Goal: Use online tool/utility: Utilize a website feature to perform a specific function

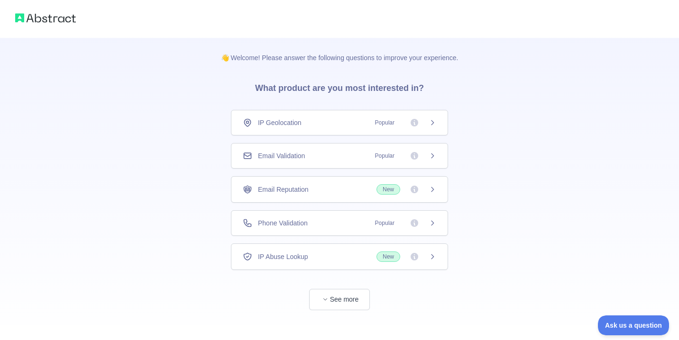
click at [432, 155] on icon at bounding box center [433, 156] width 2 height 4
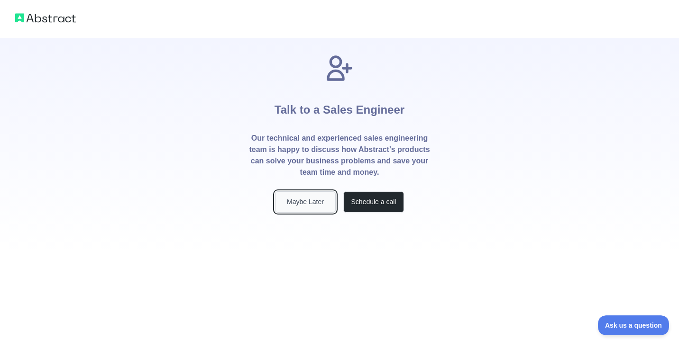
click at [318, 205] on button "Maybe Later" at bounding box center [305, 202] width 61 height 21
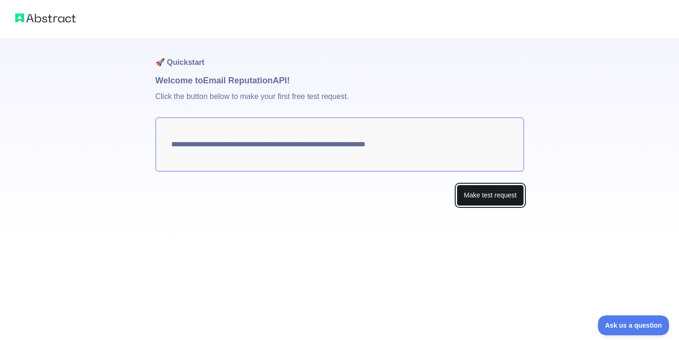
click at [475, 198] on button "Make test request" at bounding box center [490, 195] width 67 height 21
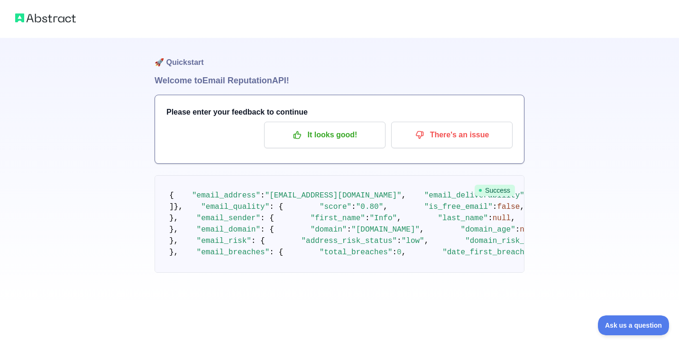
click at [43, 17] on img at bounding box center [45, 17] width 61 height 13
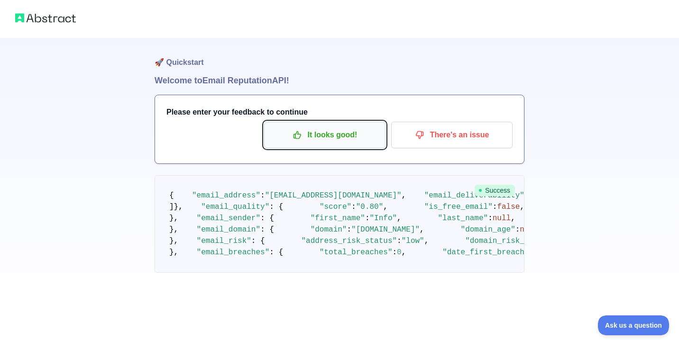
click at [352, 139] on p "It looks good!" at bounding box center [324, 135] width 107 height 16
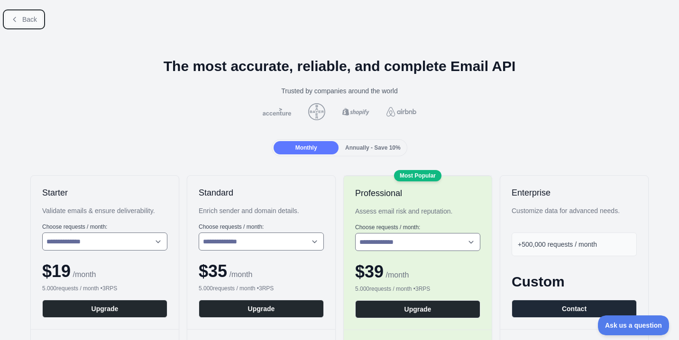
click at [28, 22] on span "Back" at bounding box center [29, 20] width 15 height 8
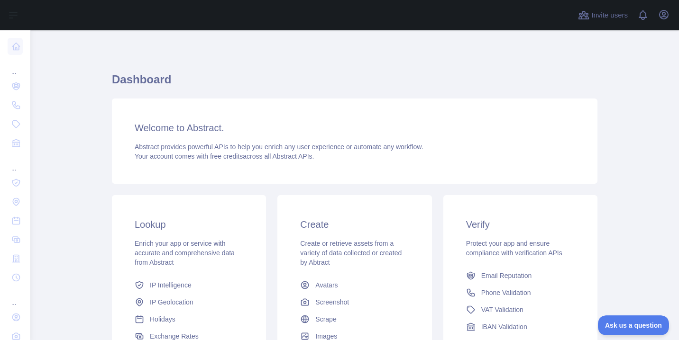
click at [382, 83] on h1 "Dashboard" at bounding box center [355, 83] width 486 height 23
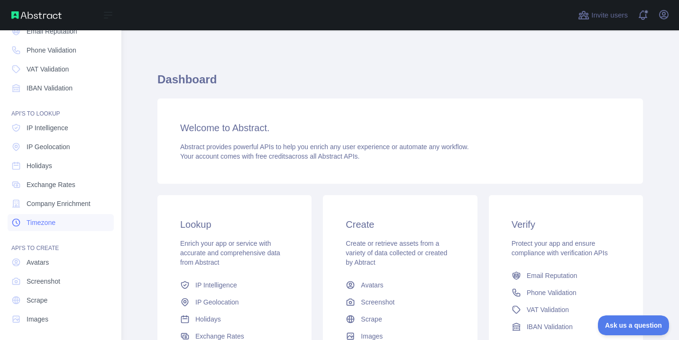
scroll to position [58, 0]
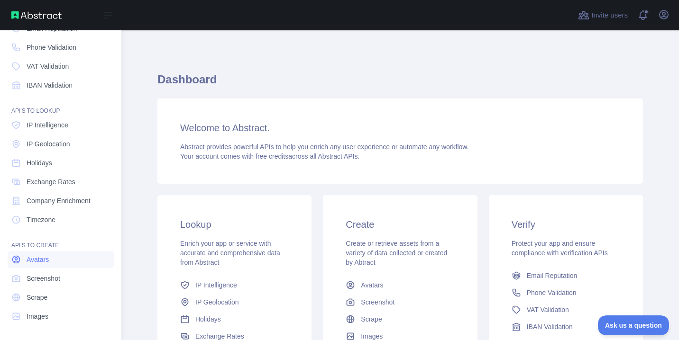
click at [45, 257] on span "Avatars" at bounding box center [38, 259] width 22 height 9
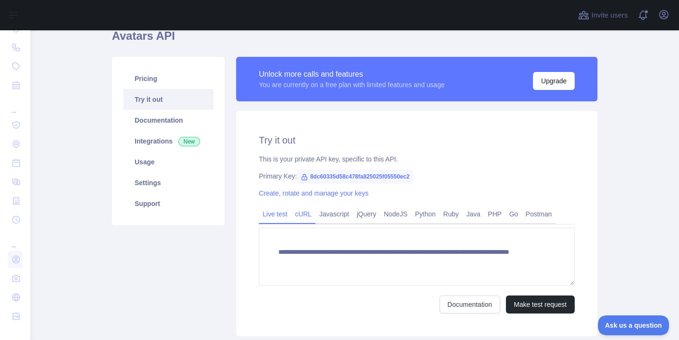
scroll to position [45, 0]
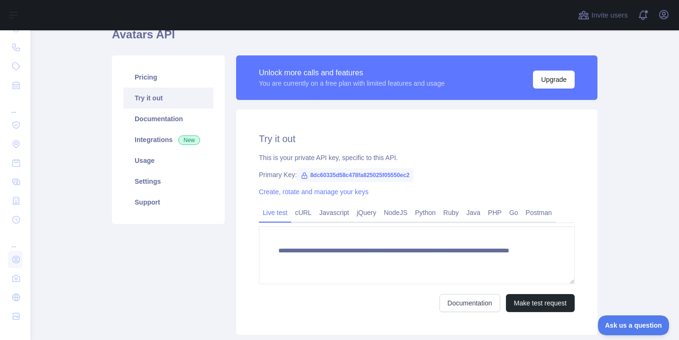
click at [373, 177] on span "8dc60335d58c478fa825025f05550ec2" at bounding box center [355, 175] width 117 height 14
click at [363, 175] on span "8dc60335d58c478fa825025f05550ec2" at bounding box center [355, 175] width 117 height 14
click at [356, 175] on span "8dc60335d58c478fa825025f05550ec2" at bounding box center [355, 175] width 117 height 14
copy span "8dc60335d58c478fa825025f05550ec2"
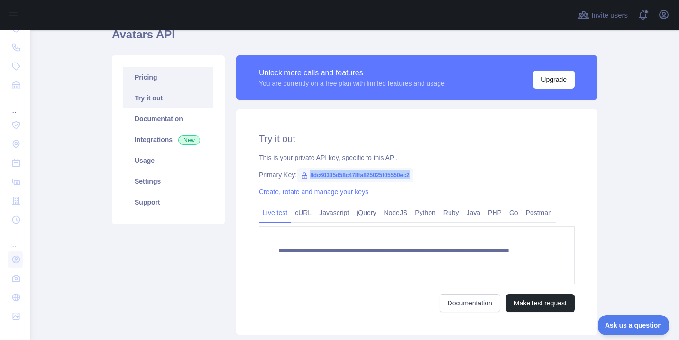
click at [153, 78] on link "Pricing" at bounding box center [168, 77] width 90 height 21
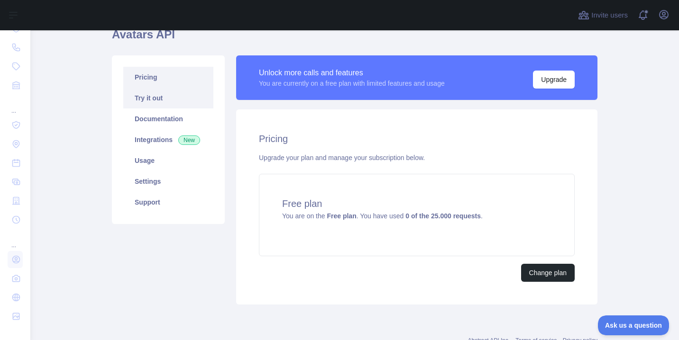
click at [165, 95] on link "Try it out" at bounding box center [168, 98] width 90 height 21
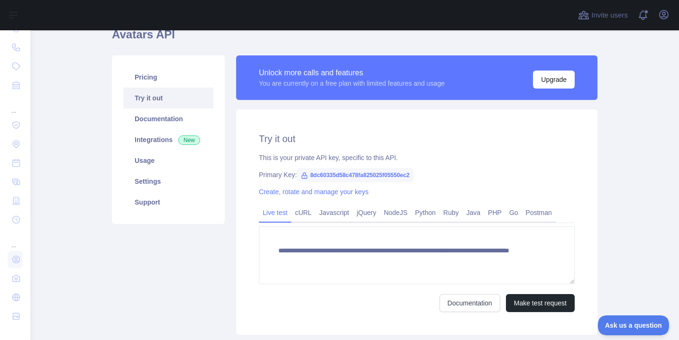
click at [350, 175] on span "8dc60335d58c478fa825025f05550ec2" at bounding box center [355, 175] width 117 height 14
copy span "8dc60335d58c478fa825025f05550ec2"
